Goal: Task Accomplishment & Management: Use online tool/utility

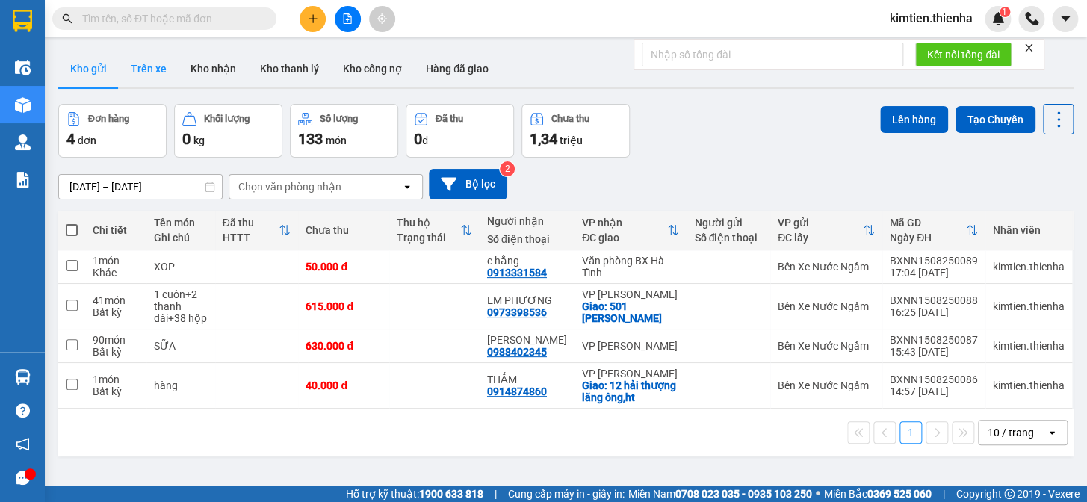
click at [139, 73] on button "Trên xe" at bounding box center [149, 69] width 60 height 36
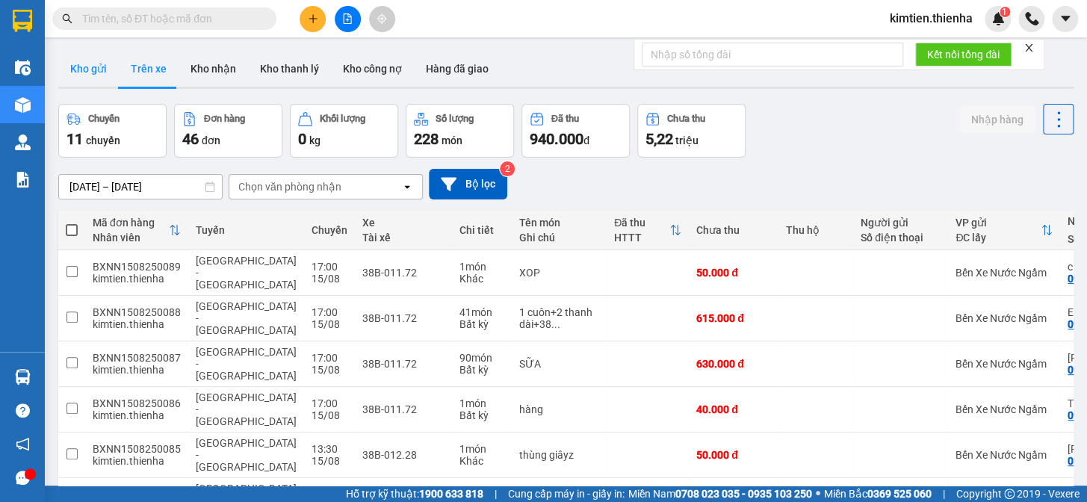
click at [94, 63] on button "Kho gửi" at bounding box center [88, 69] width 61 height 36
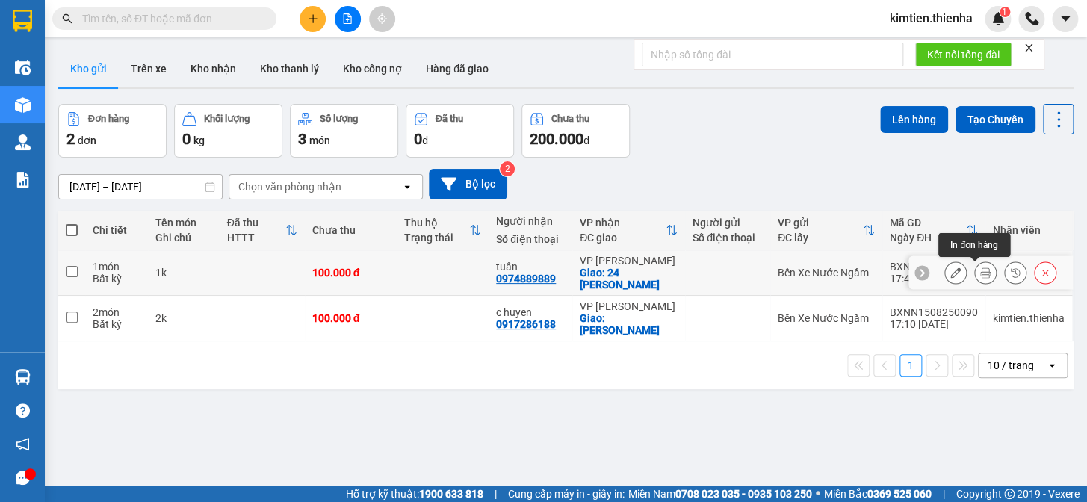
click at [980, 269] on icon at bounding box center [985, 272] width 10 height 10
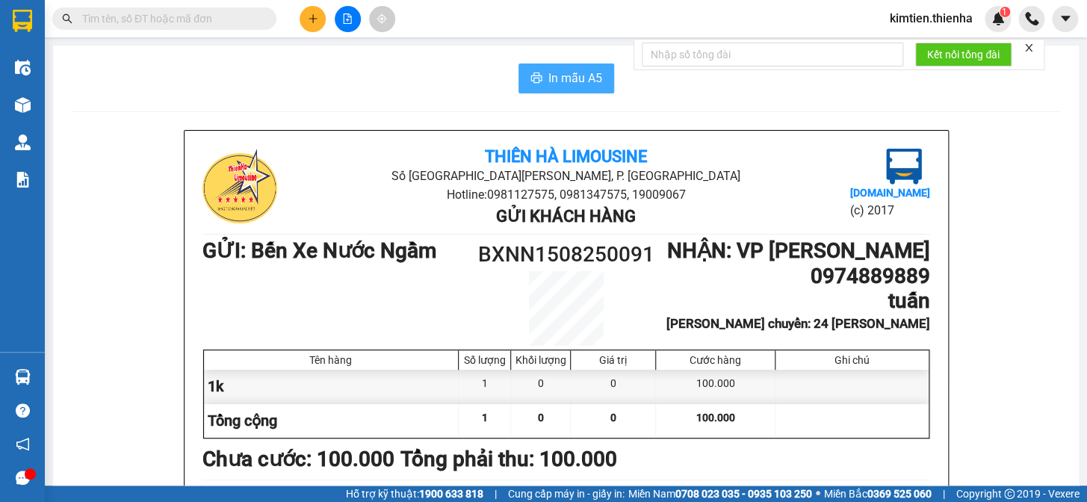
click at [573, 77] on span "In mẫu A5" at bounding box center [575, 78] width 54 height 19
